Goal: Find specific page/section: Find specific page/section

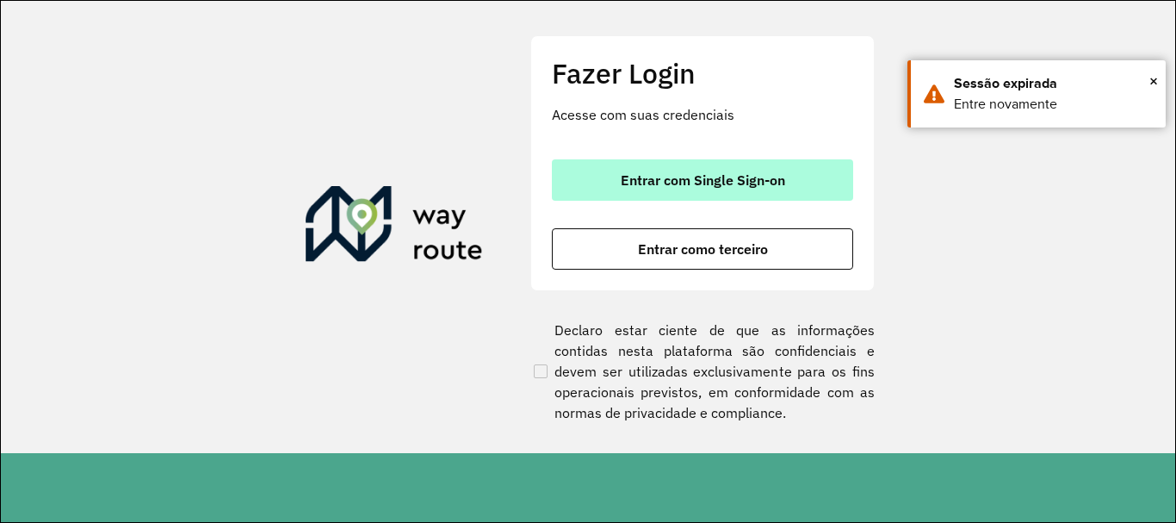
click at [679, 183] on span "Entrar com Single Sign-on" at bounding box center [703, 180] width 164 height 14
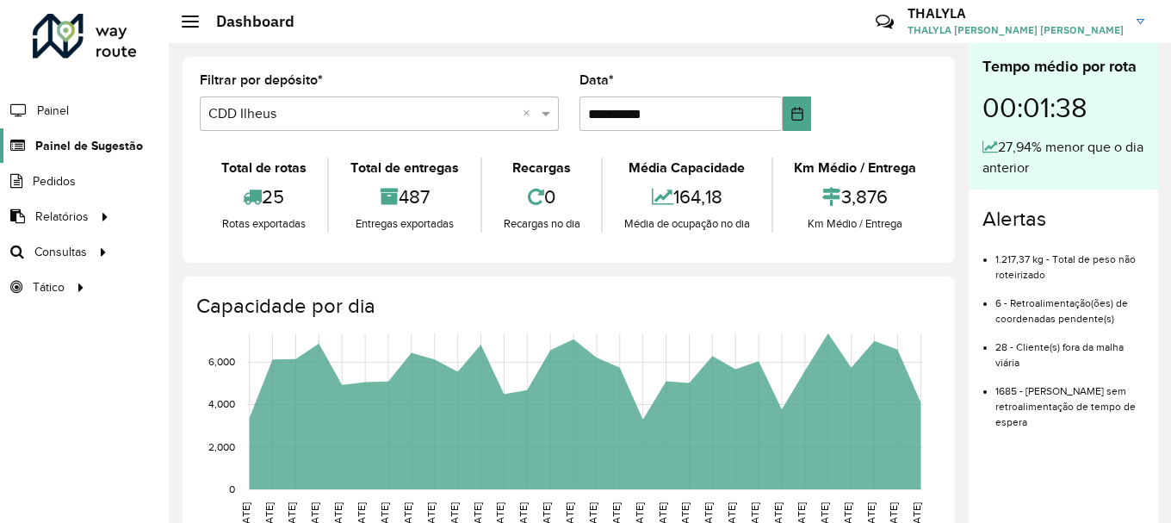
click at [87, 138] on span "Painel de Sugestão" at bounding box center [89, 146] width 108 height 18
